Goal: Task Accomplishment & Management: Use online tool/utility

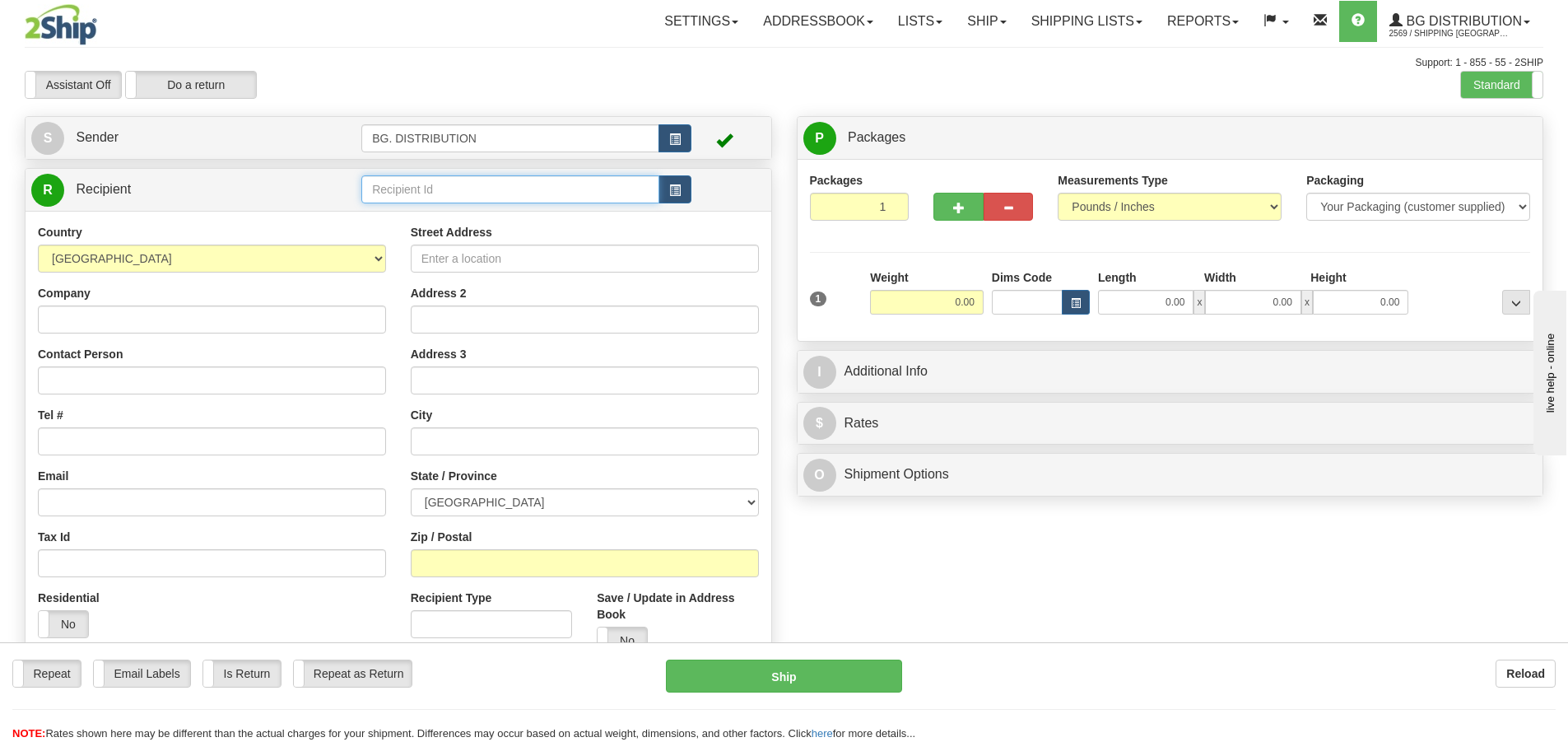
drag, startPoint x: 403, startPoint y: 189, endPoint x: 415, endPoint y: 164, distance: 27.7
click at [404, 184] on input "text" at bounding box center [510, 189] width 298 height 28
type input "20141"
click button "Delete" at bounding box center [0, 0] width 0 height 0
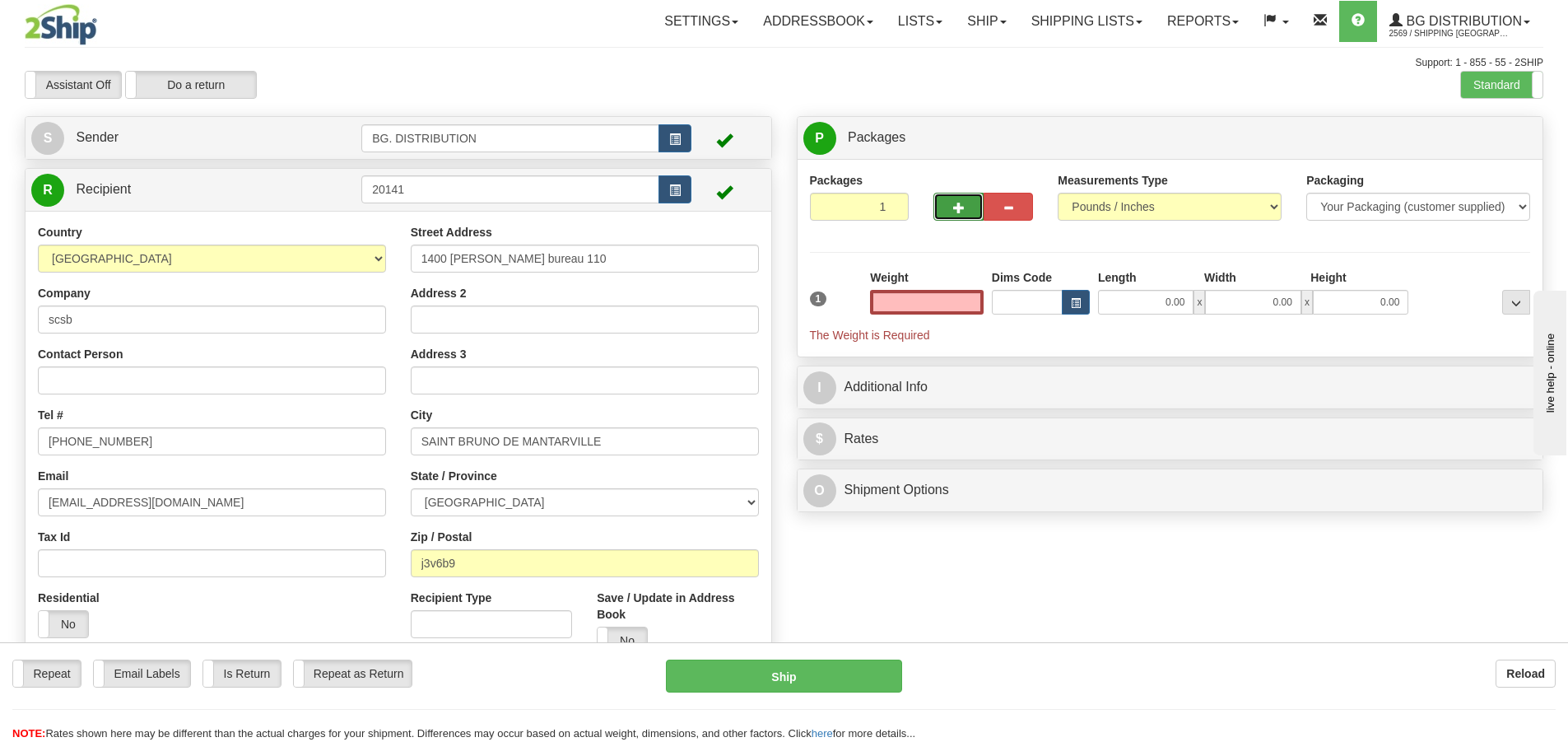
type input "0.00"
click at [953, 203] on span "button" at bounding box center [958, 208] width 12 height 11
type input "2"
click at [1502, 149] on label "Package Level Pack.." at bounding box center [1495, 139] width 83 height 25
radio input "true"
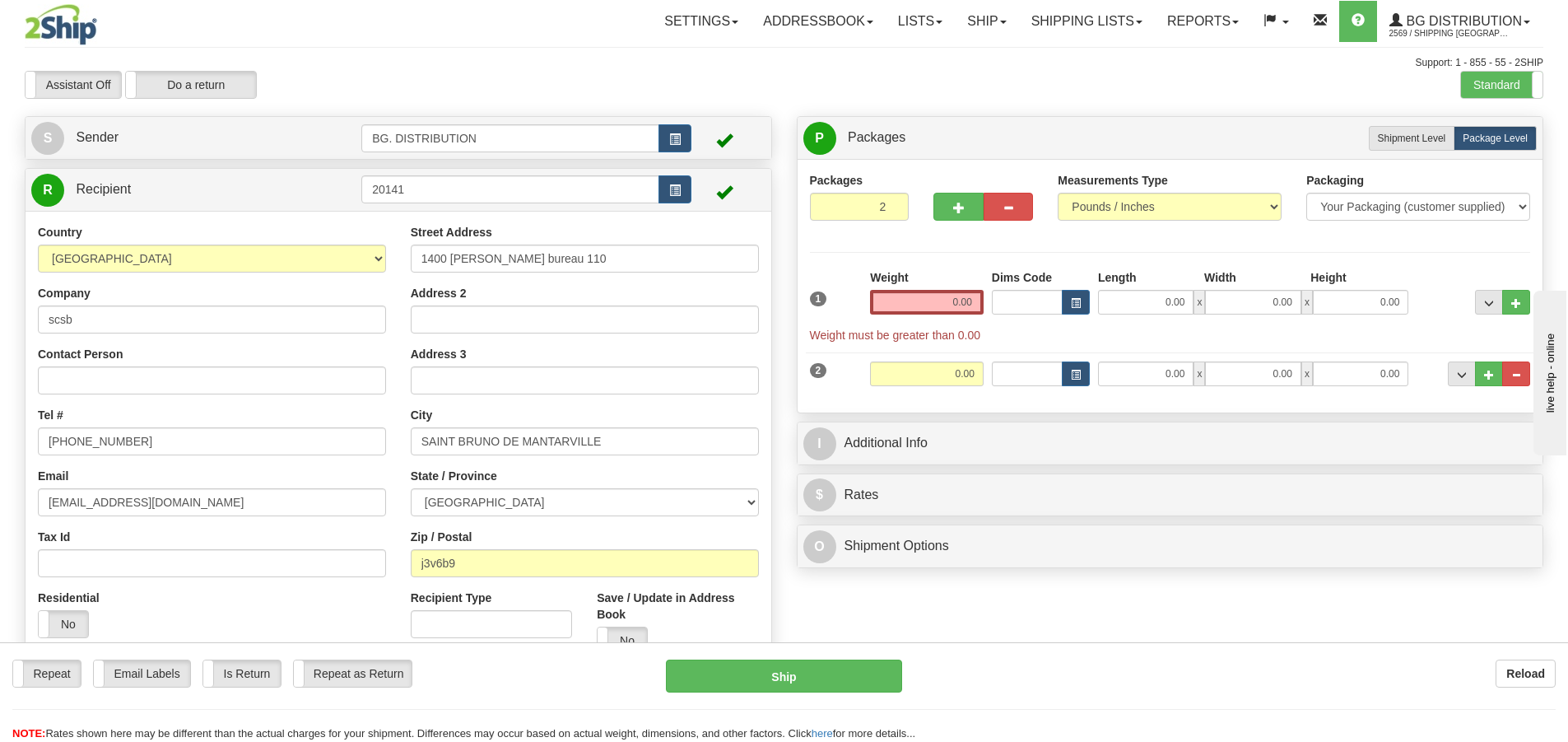
click at [985, 313] on div "Weight 0.00" at bounding box center [926, 298] width 122 height 58
click at [970, 302] on input "0.00" at bounding box center [927, 302] width 114 height 25
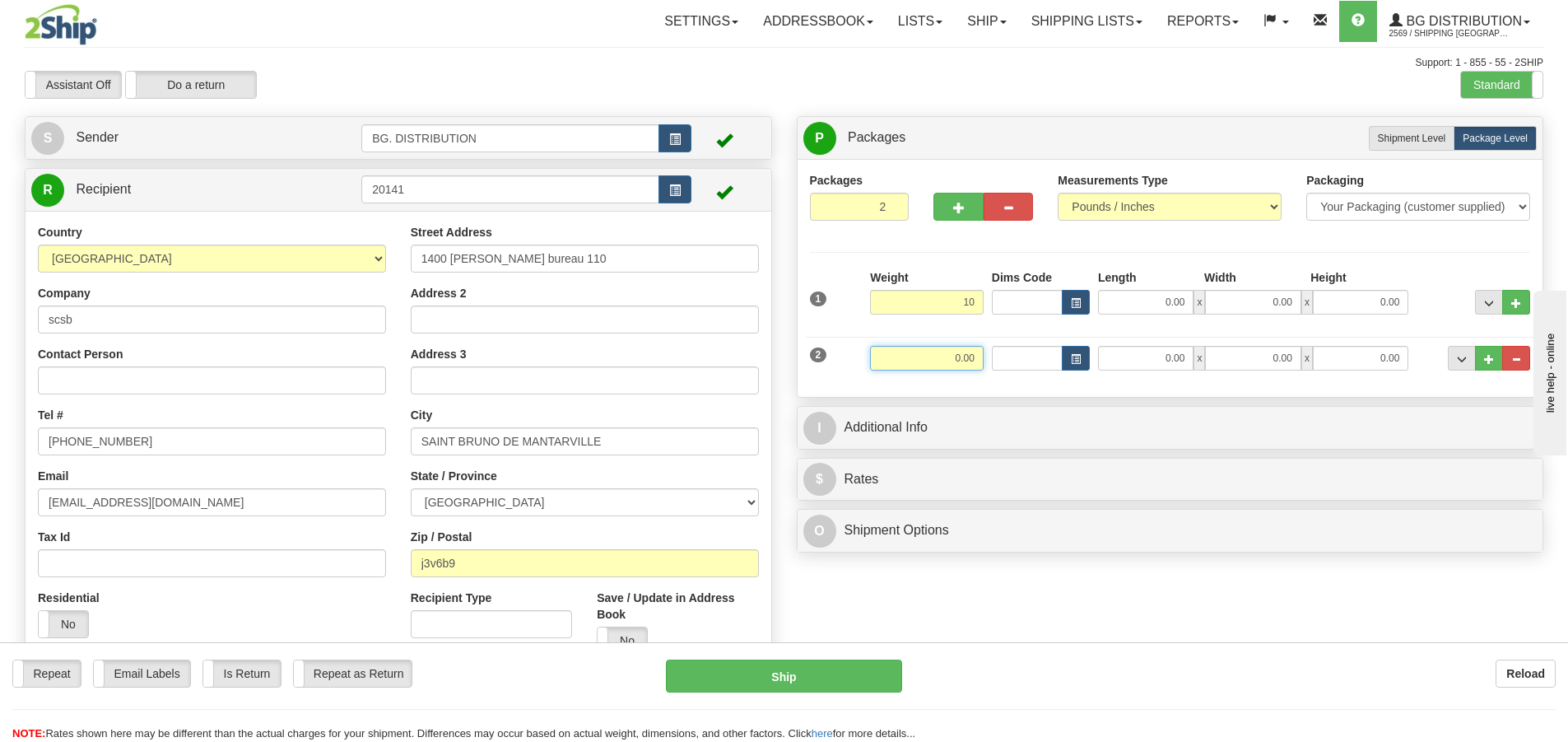
type input "10.00"
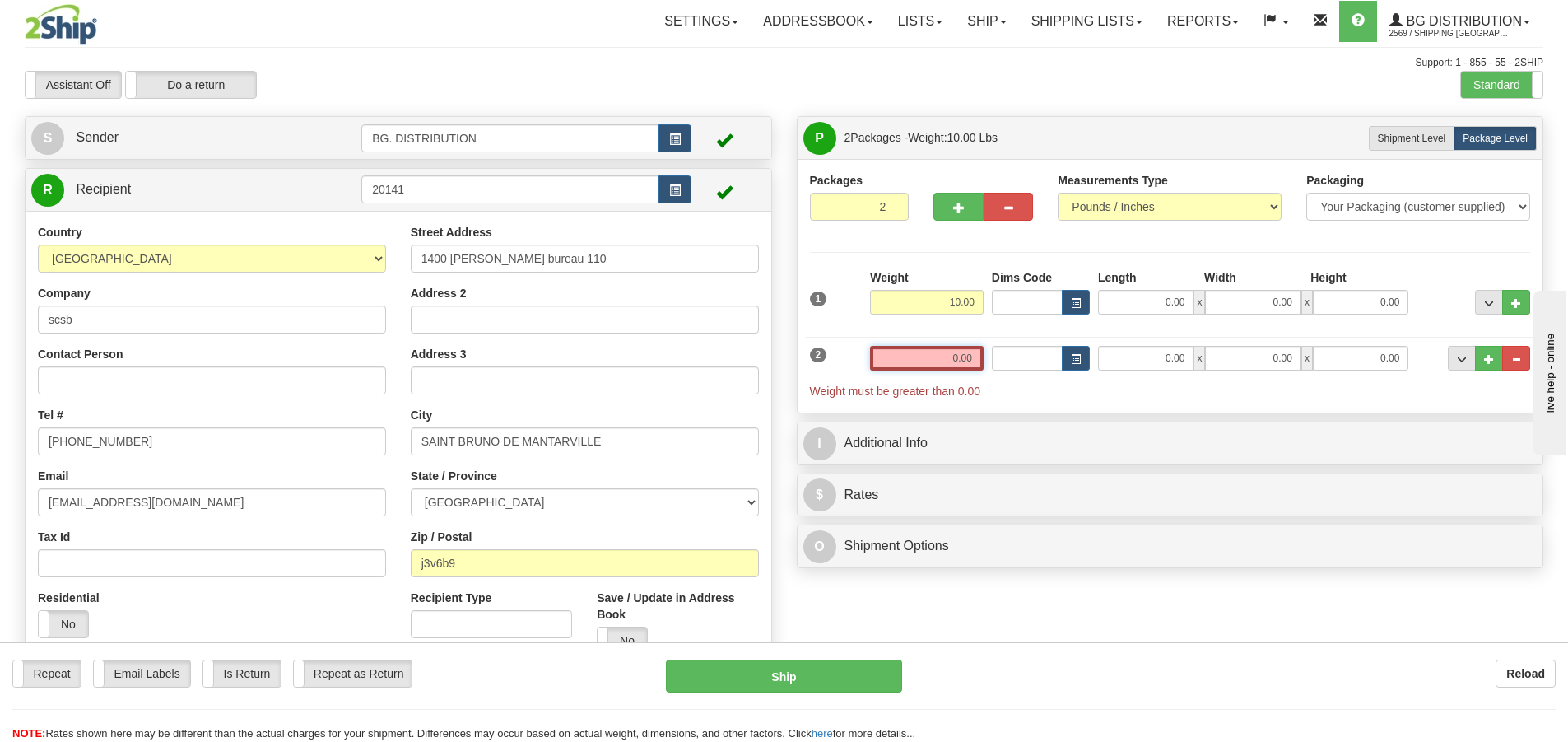
click at [960, 353] on input "0.00" at bounding box center [927, 359] width 114 height 25
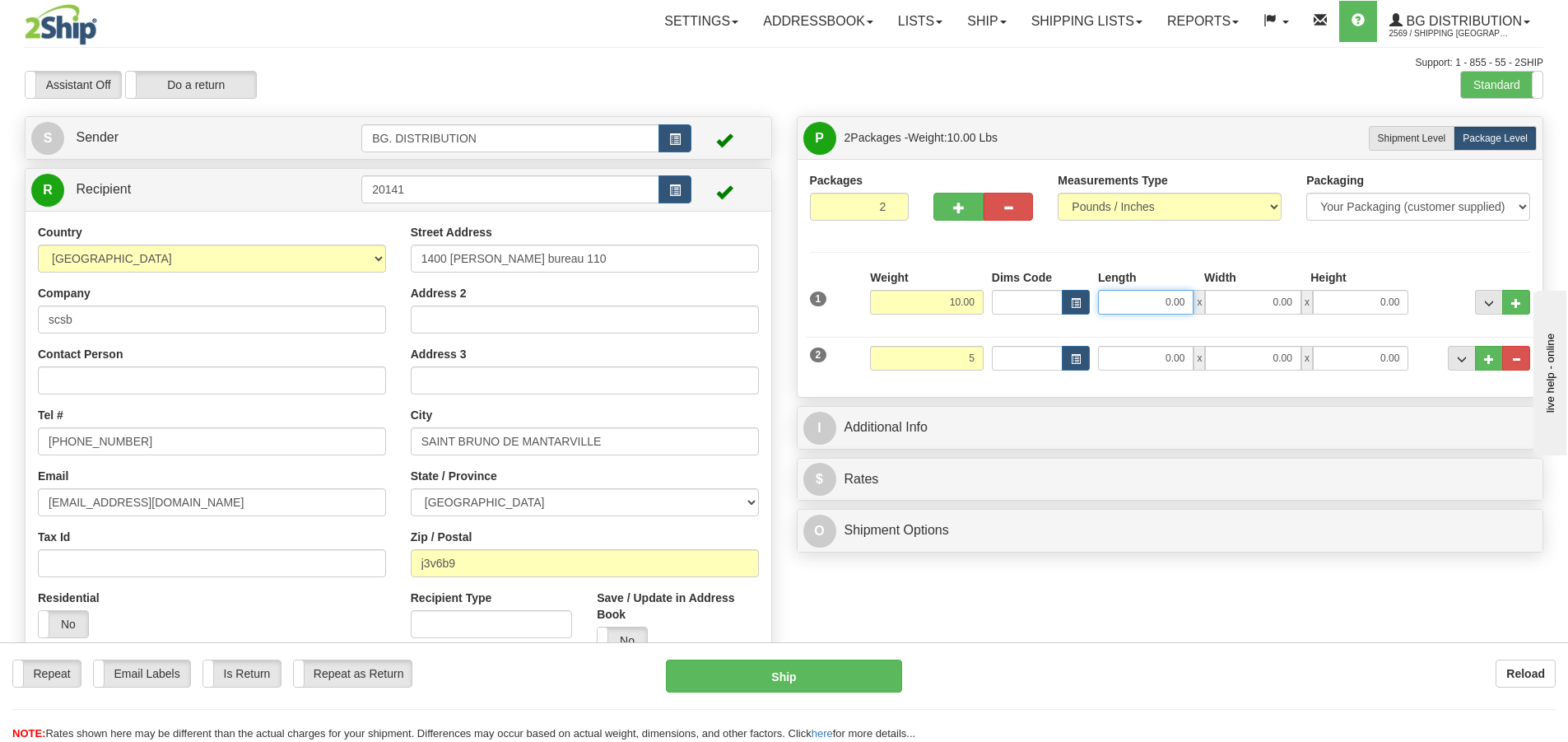
type input "5.00"
drag, startPoint x: 1170, startPoint y: 302, endPoint x: 1162, endPoint y: 305, distance: 8.5
click at [1172, 301] on input "0.00" at bounding box center [1145, 302] width 95 height 25
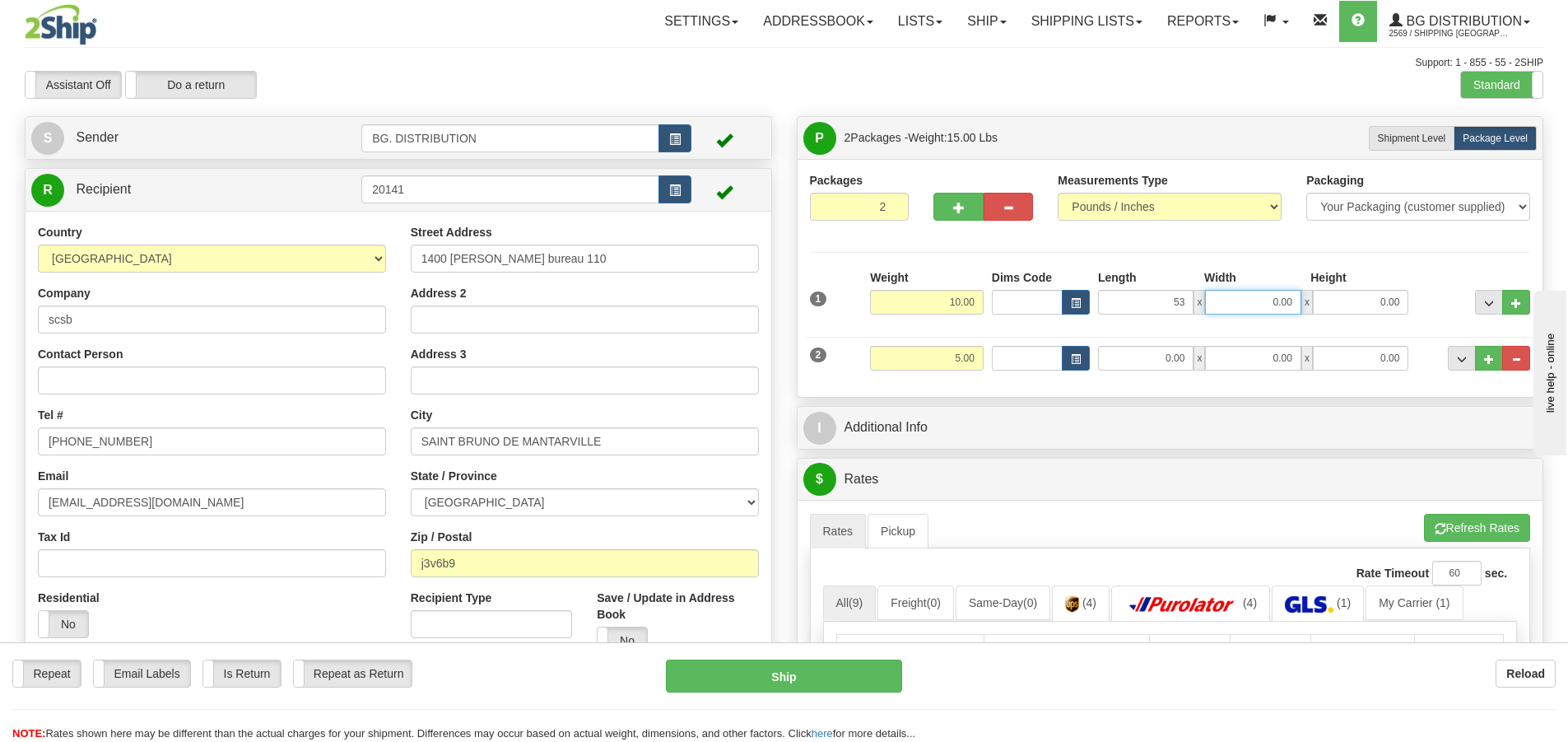
type input "53.00"
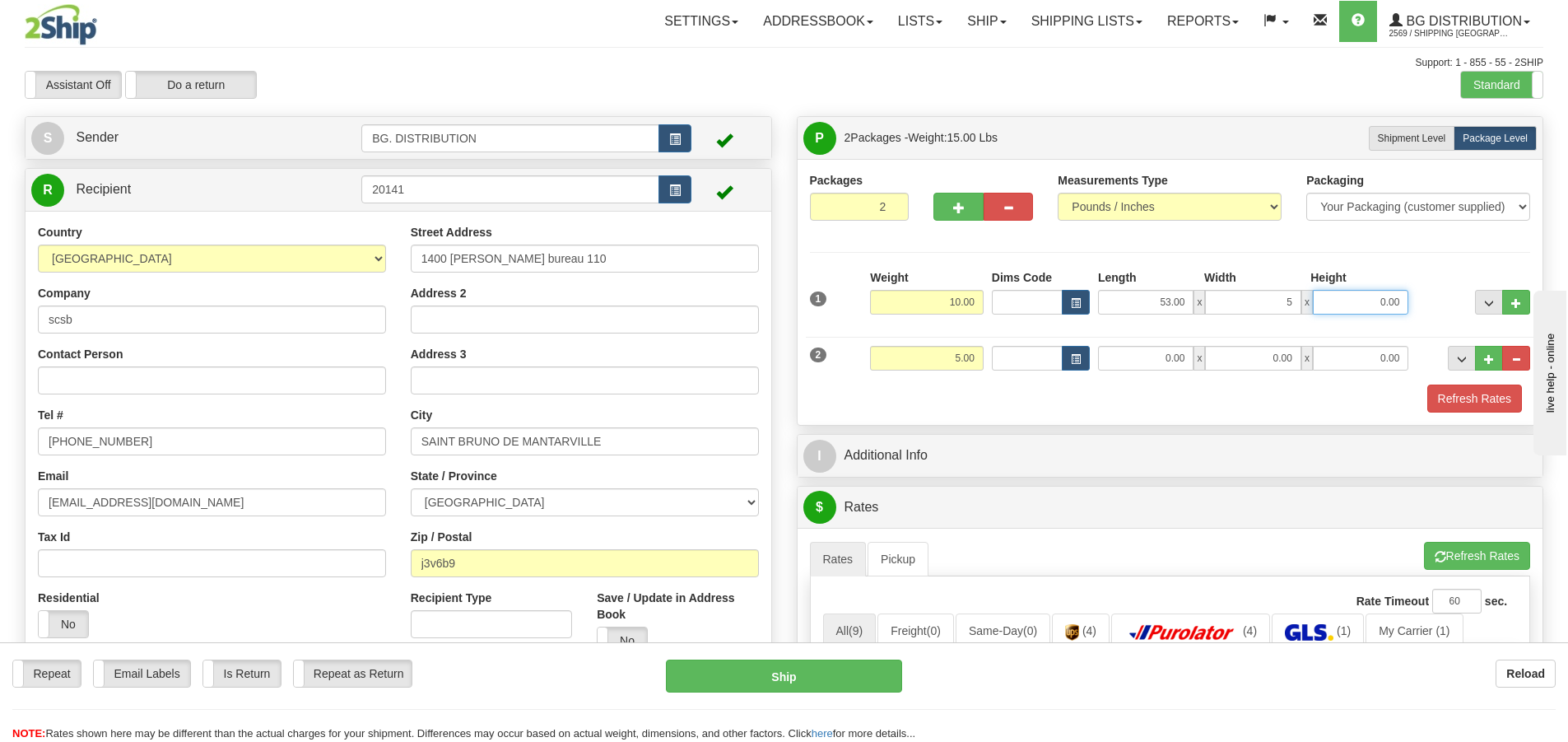
type input "5.00"
click at [1176, 361] on input "0.00" at bounding box center [1145, 359] width 95 height 25
type input "12.00"
type input "9.00"
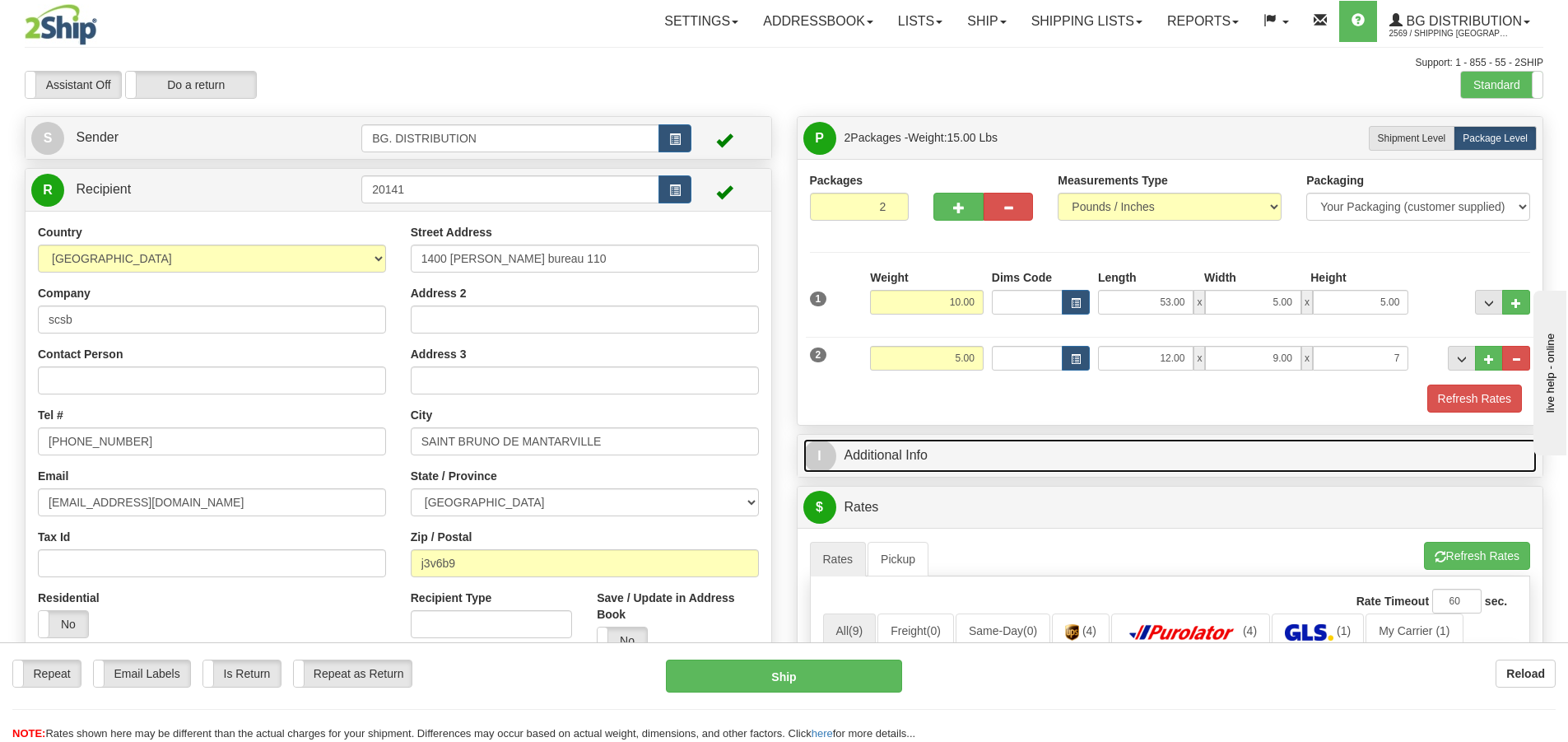
type input "7.00"
click at [824, 464] on span "I" at bounding box center [820, 456] width 33 height 33
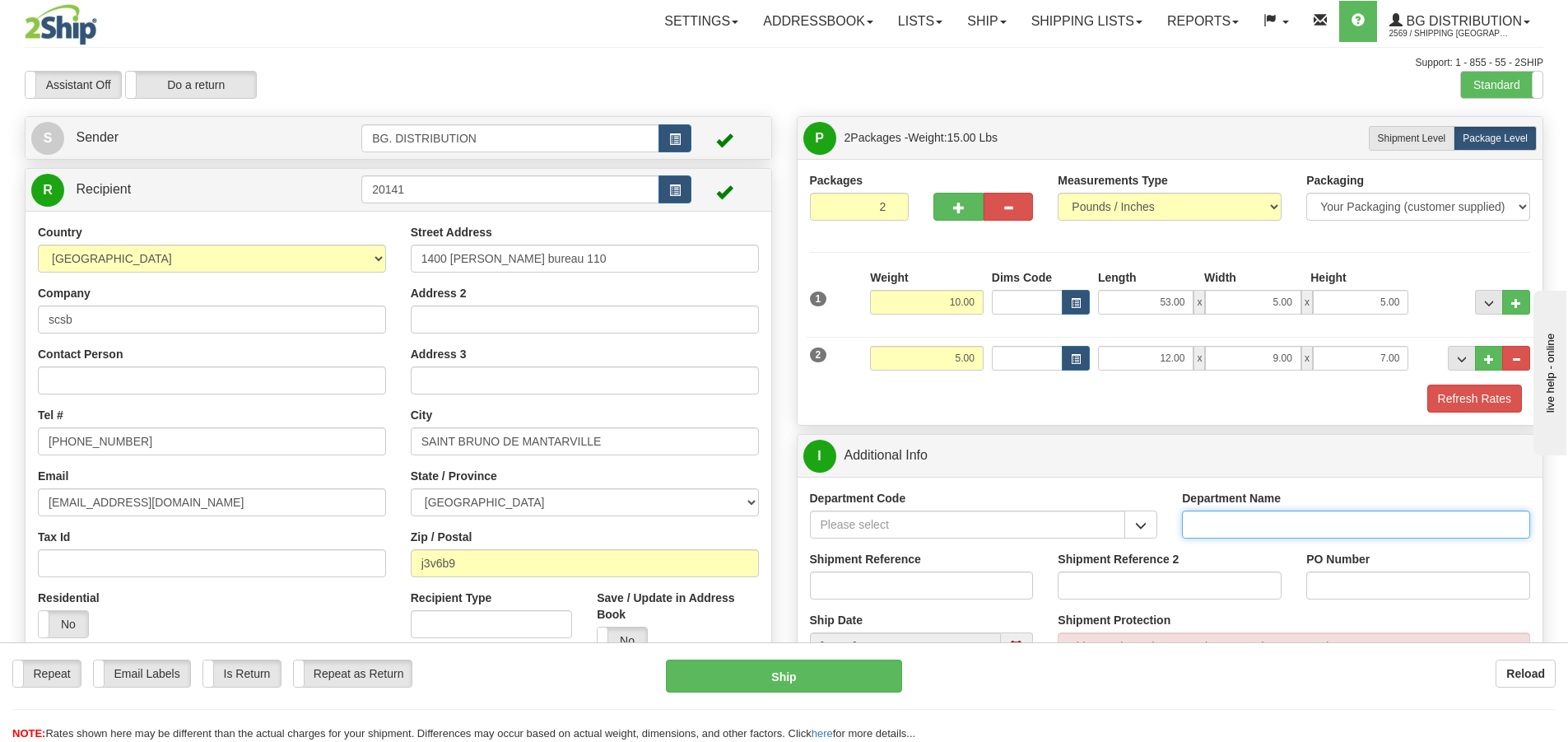
click at [1251, 523] on input "Department Name" at bounding box center [1356, 524] width 348 height 28
type input "."
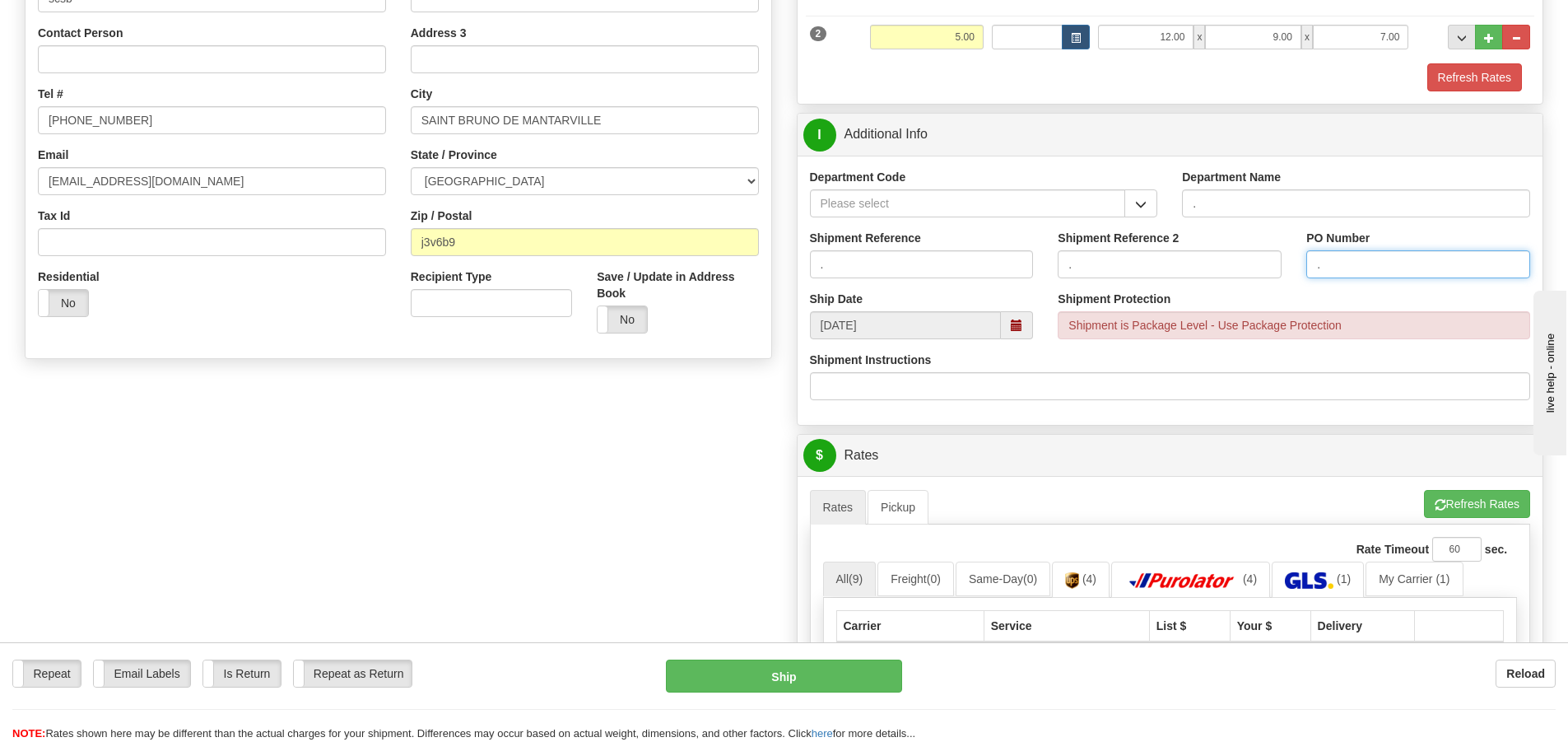
scroll to position [329, 0]
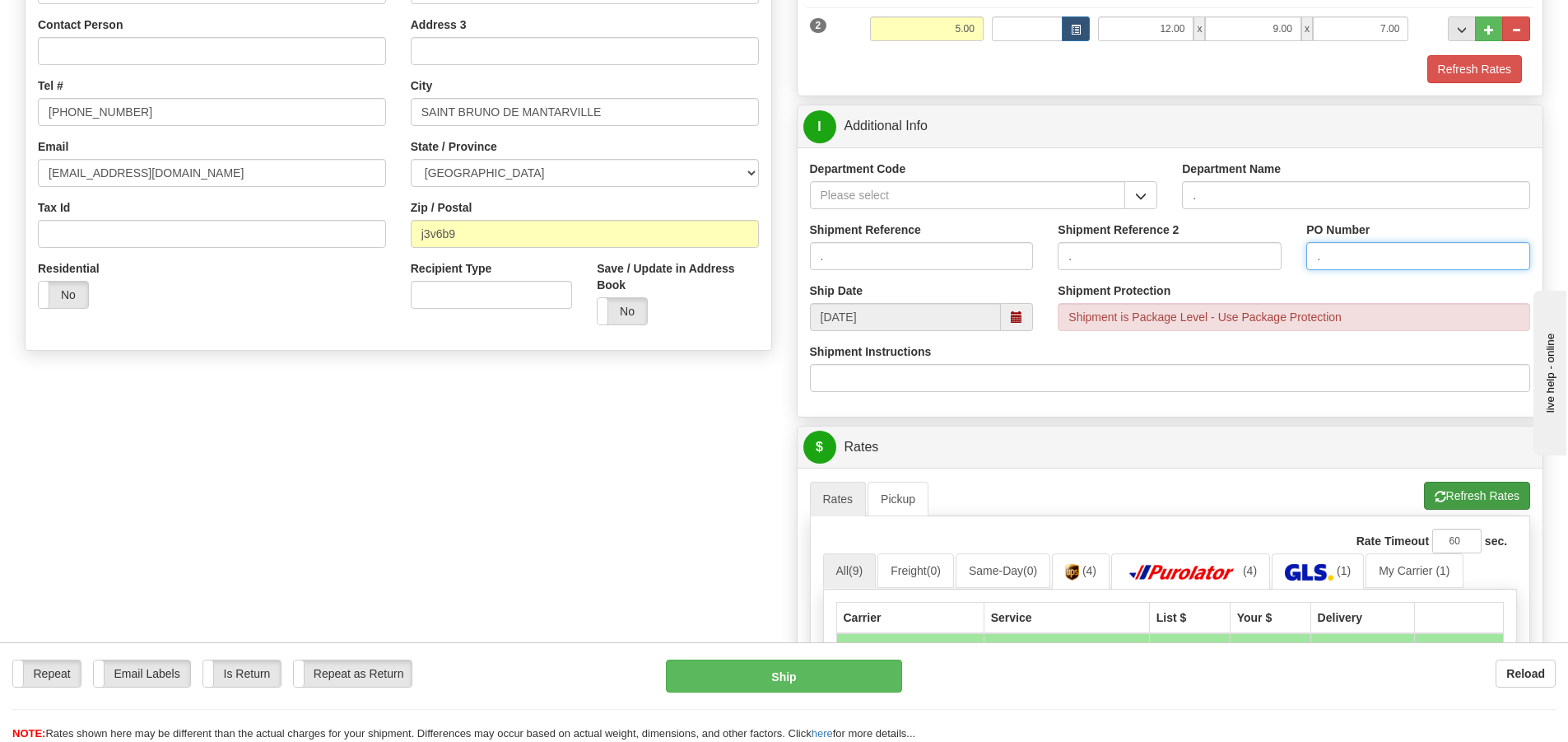
type input "."
click at [1454, 486] on button "Refresh Rates" at bounding box center [1477, 495] width 106 height 28
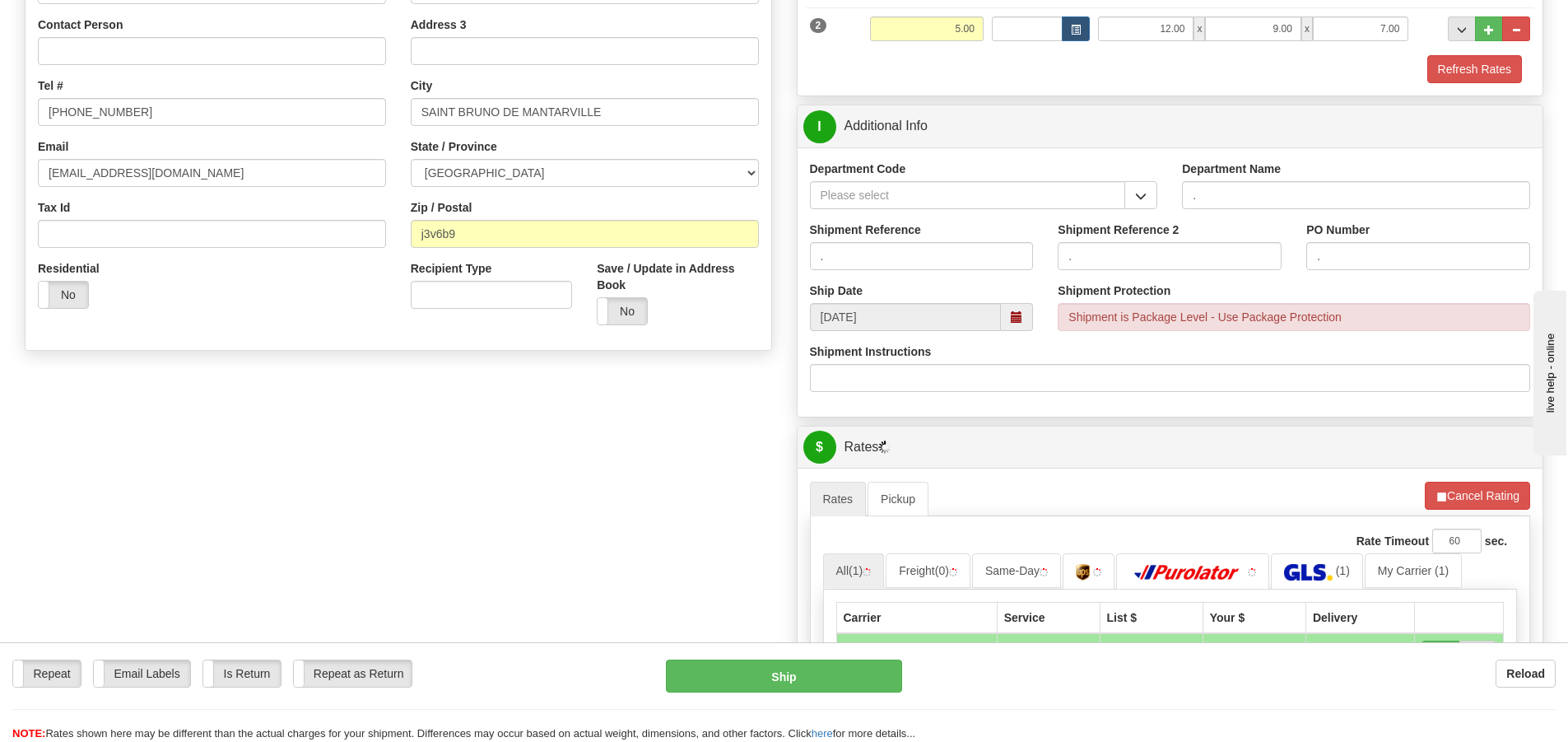
scroll to position [658, 0]
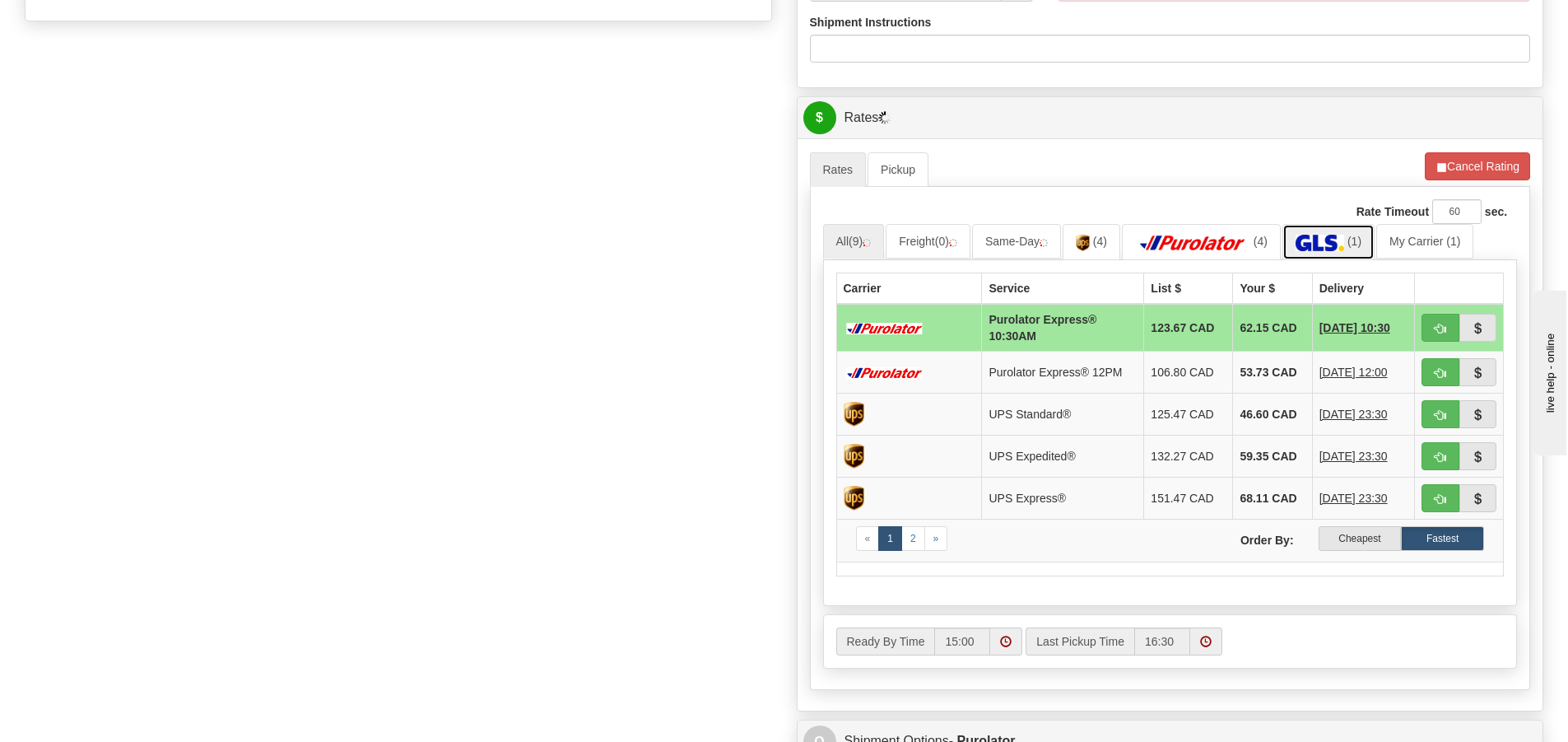
click at [1306, 238] on img at bounding box center [1320, 243] width 49 height 17
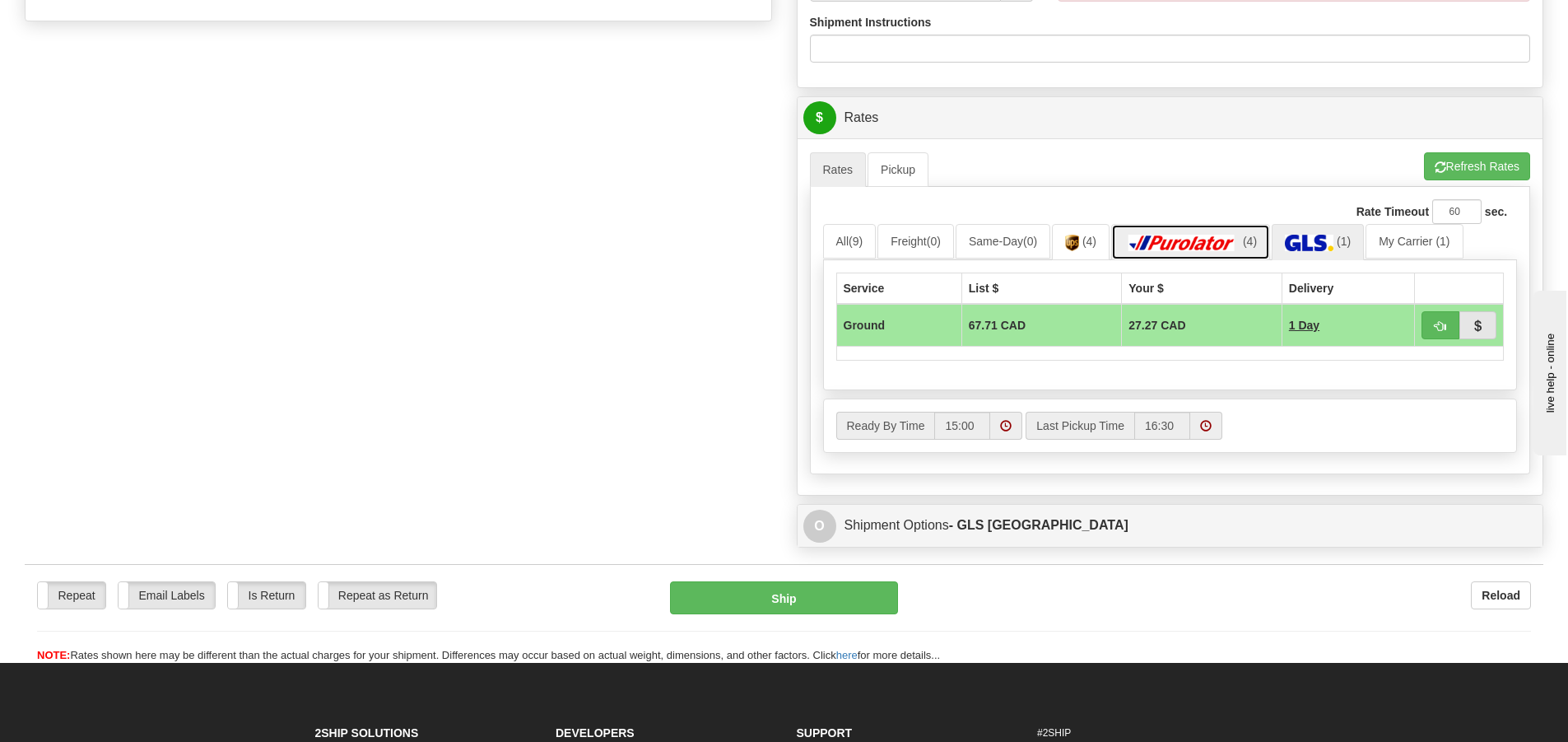
click at [1225, 237] on img at bounding box center [1183, 243] width 116 height 17
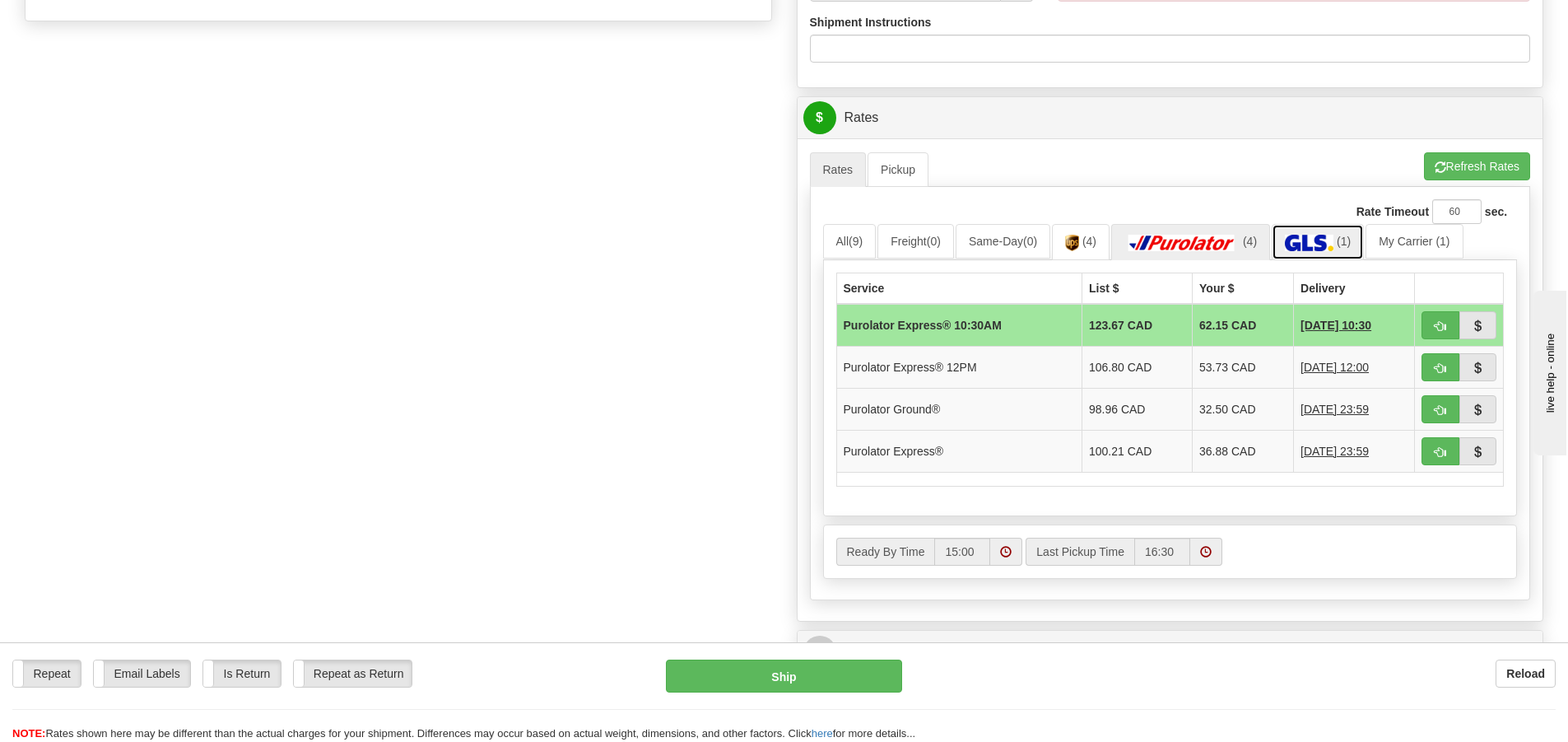
click at [1331, 243] on img at bounding box center [1309, 243] width 49 height 17
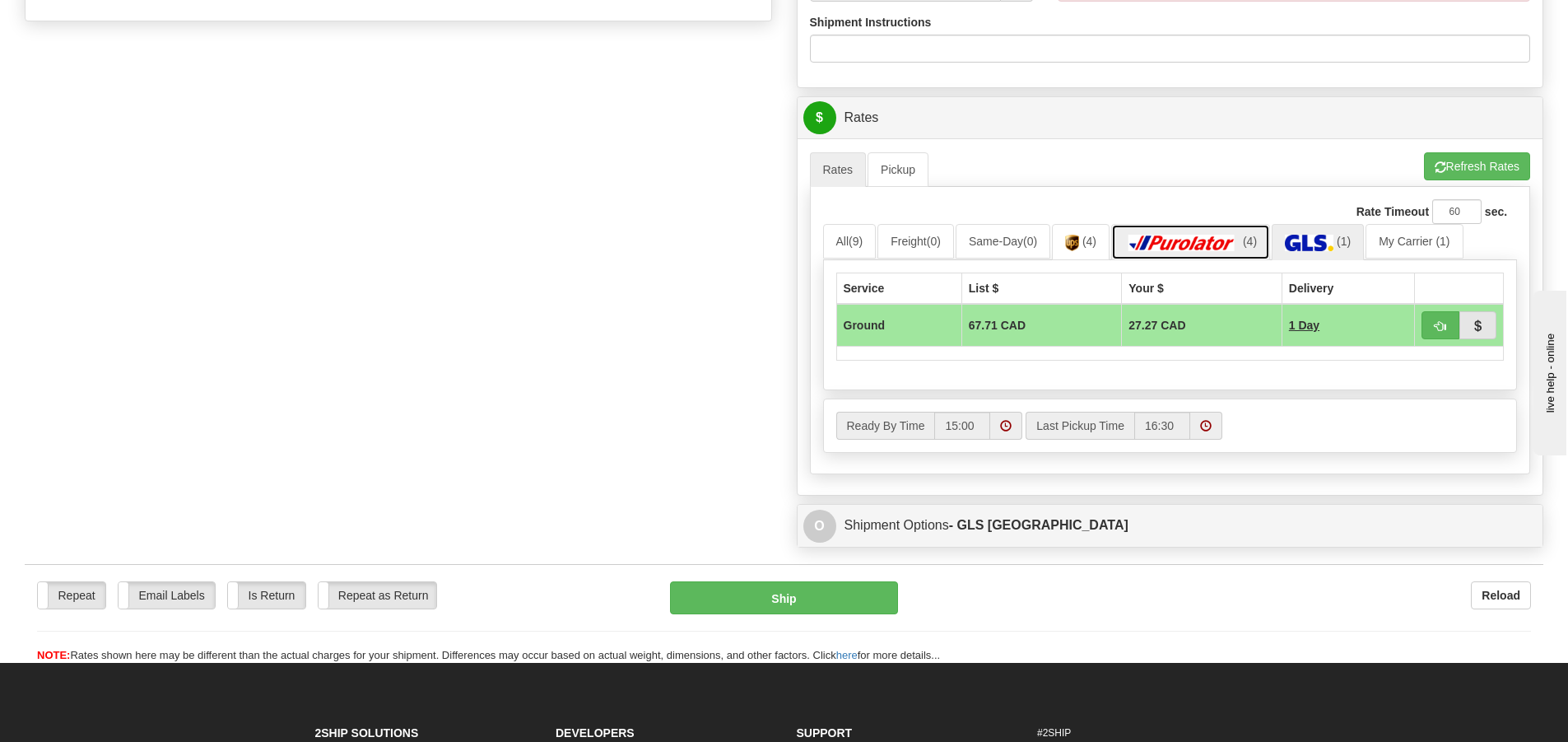
click at [1224, 247] on img at bounding box center [1183, 243] width 116 height 17
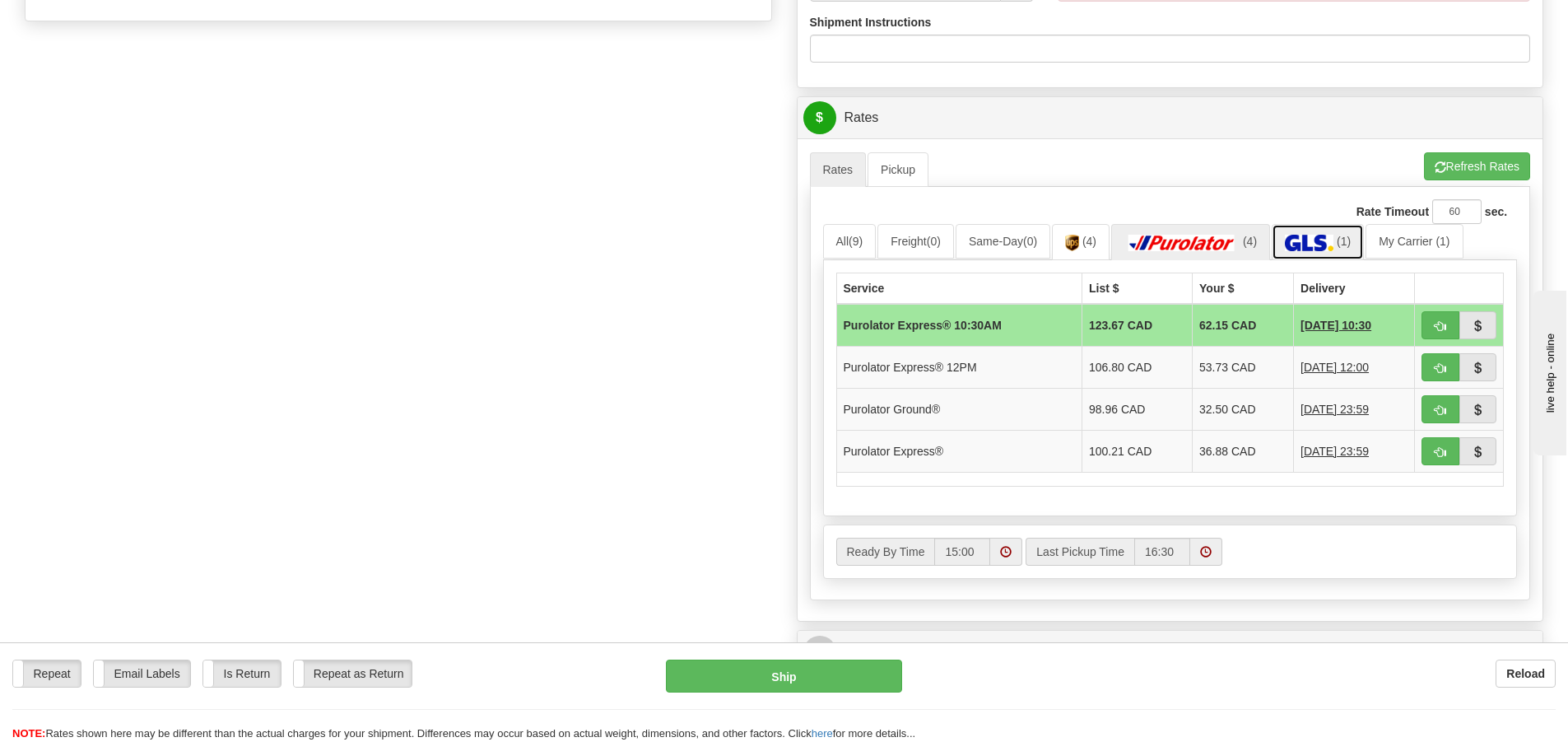
click at [1319, 237] on img at bounding box center [1309, 243] width 49 height 17
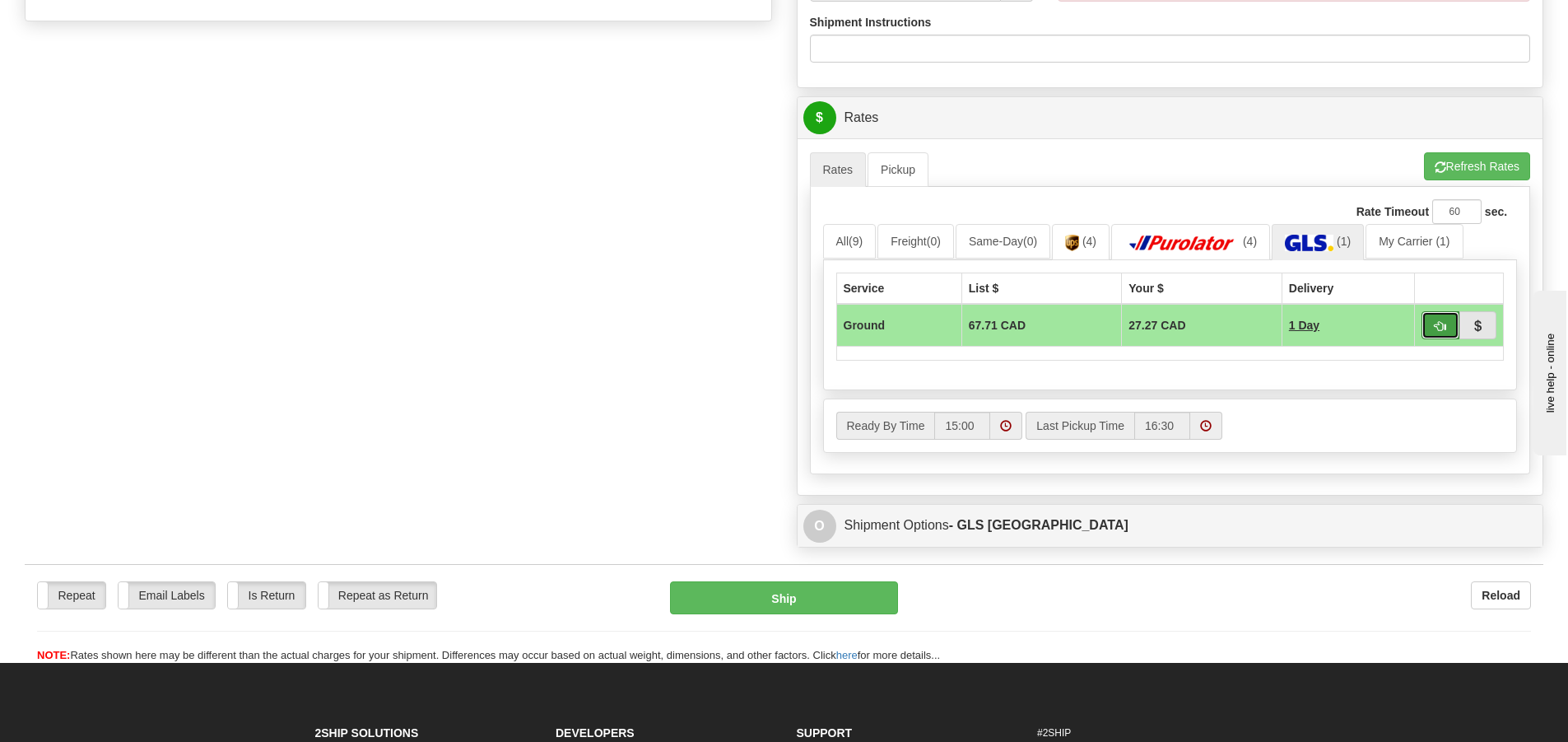
click at [1445, 322] on span "button" at bounding box center [1441, 327] width 12 height 11
type input "1"
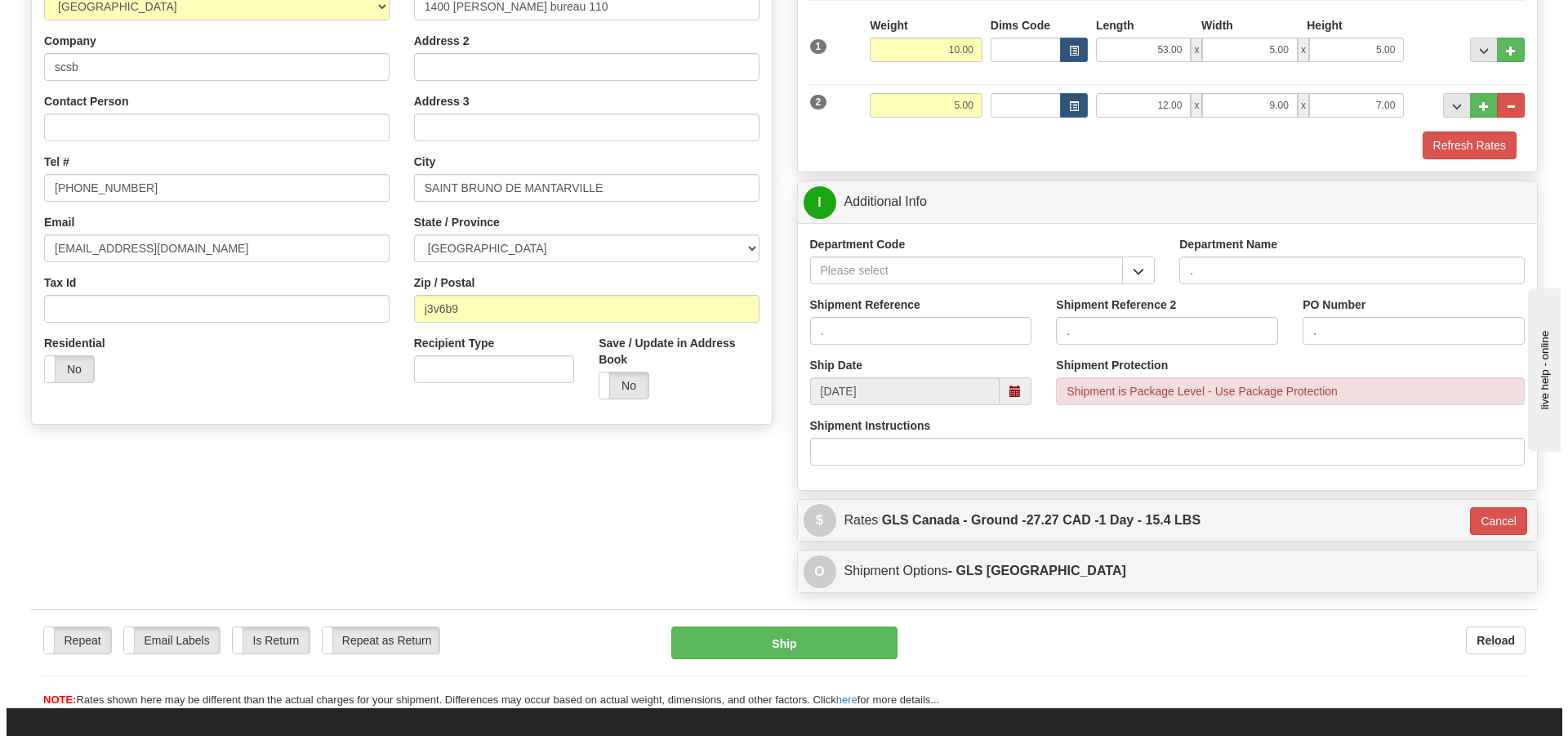
scroll to position [154, 0]
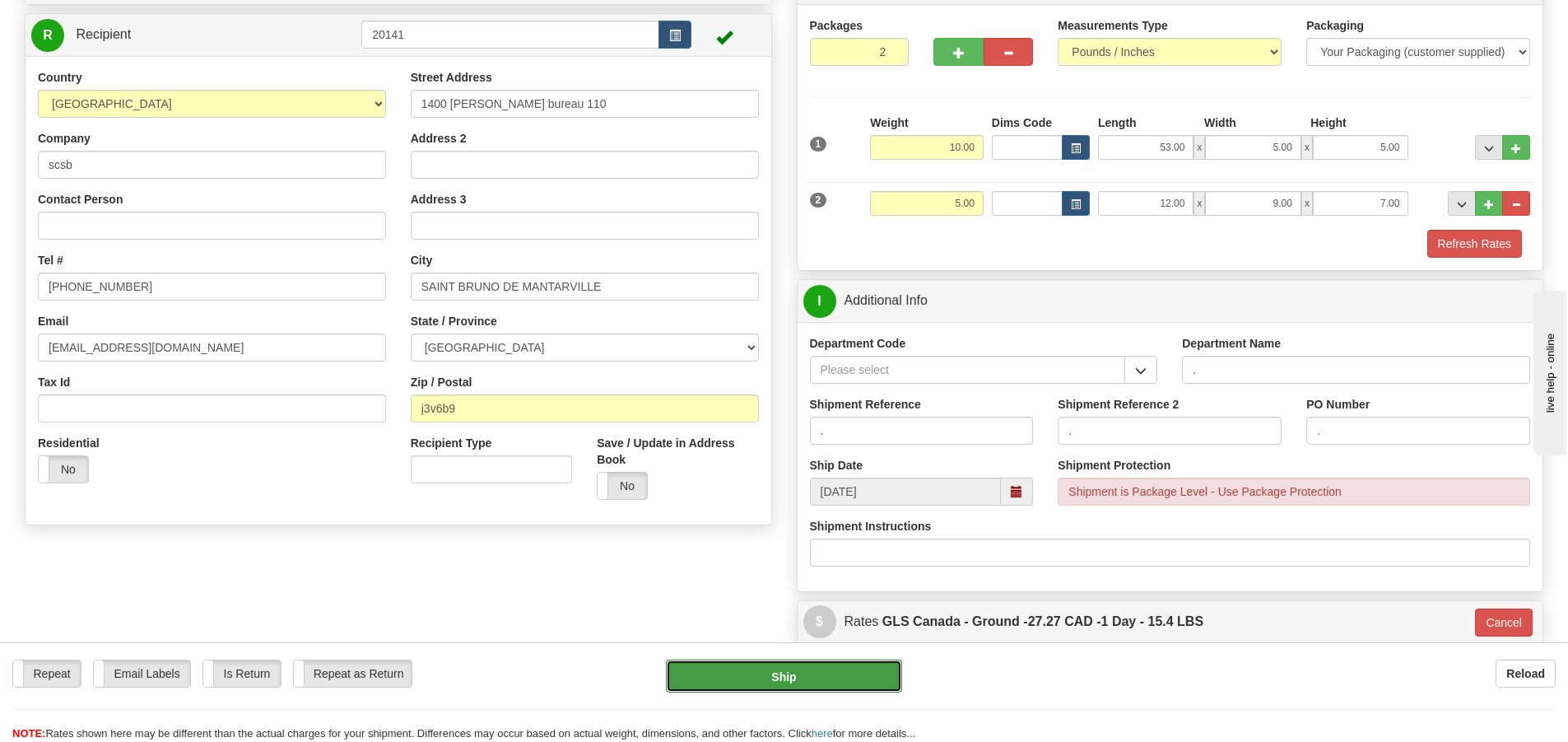
click at [809, 678] on button "Ship" at bounding box center [784, 675] width 237 height 33
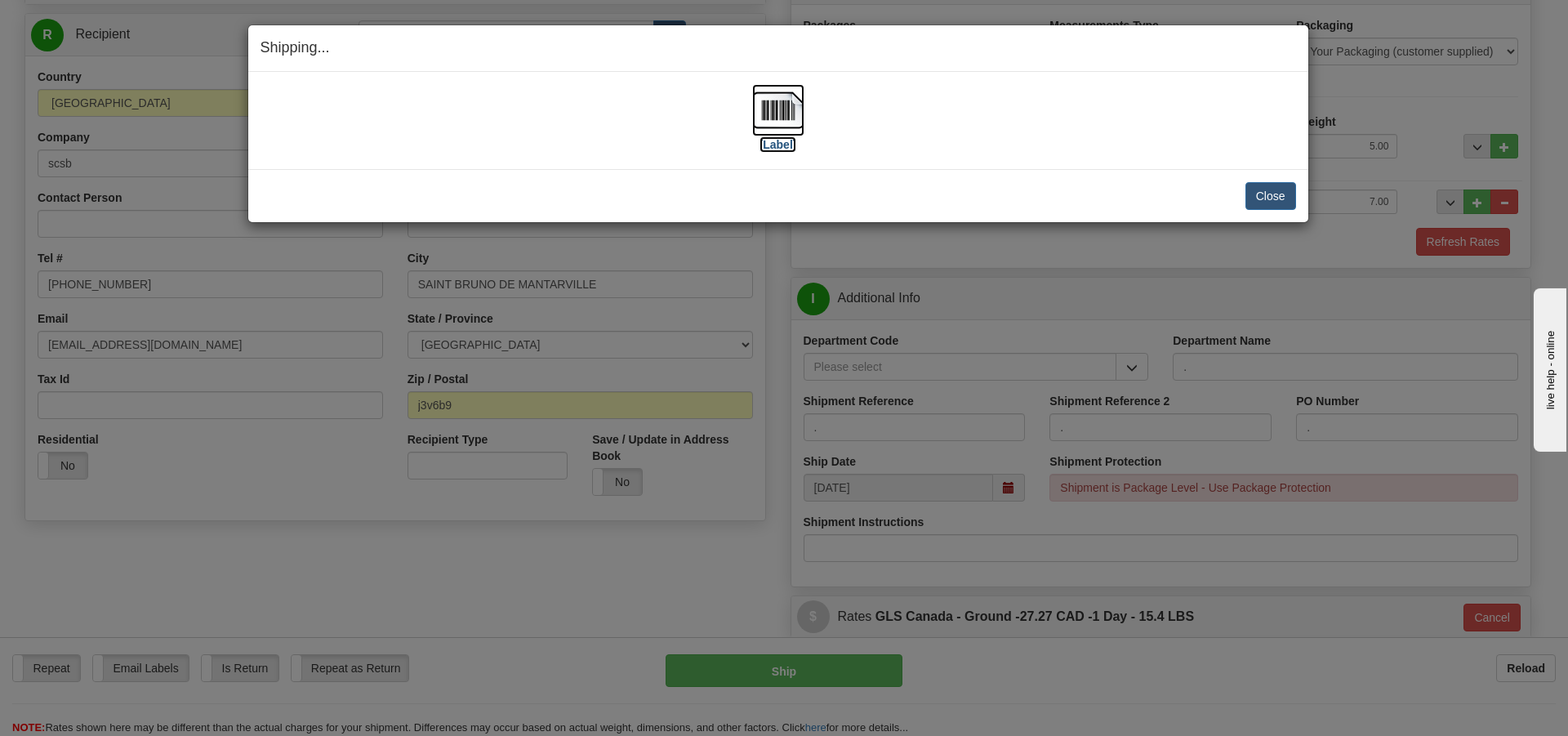
click at [783, 149] on label "[Label]" at bounding box center [778, 145] width 38 height 17
click at [1270, 189] on button "Close" at bounding box center [1270, 195] width 50 height 27
